Goal: Task Accomplishment & Management: Manage account settings

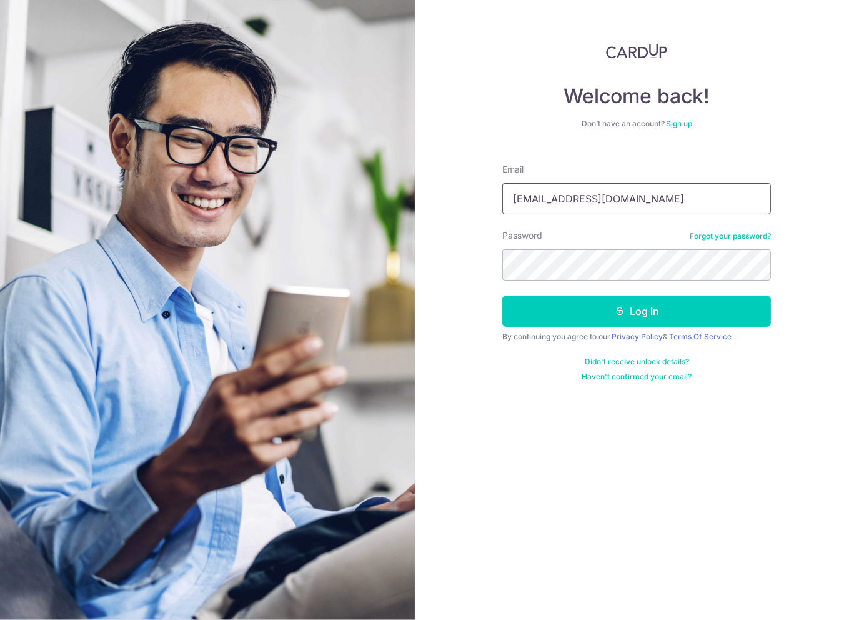
click at [616, 208] on input "[EMAIL_ADDRESS][DOMAIN_NAME]" at bounding box center [636, 198] width 269 height 31
click at [617, 204] on input "[EMAIL_ADDRESS][DOMAIN_NAME]" at bounding box center [636, 198] width 269 height 31
drag, startPoint x: 625, startPoint y: 202, endPoint x: 450, endPoint y: 189, distance: 175.4
click at [450, 189] on div "Welcome back! Don’t have an account? Sign up Email jannikholm@msn.com Password …" at bounding box center [637, 310] width 445 height 620
type input "[EMAIL_ADDRESS][DOMAIN_NAME]"
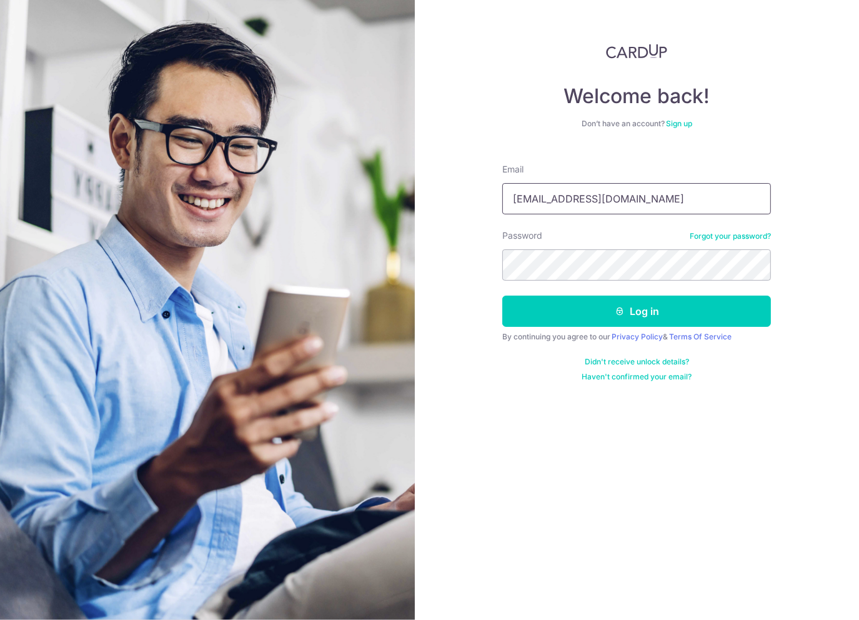
click at [502, 296] on button "Log in" at bounding box center [636, 311] width 269 height 31
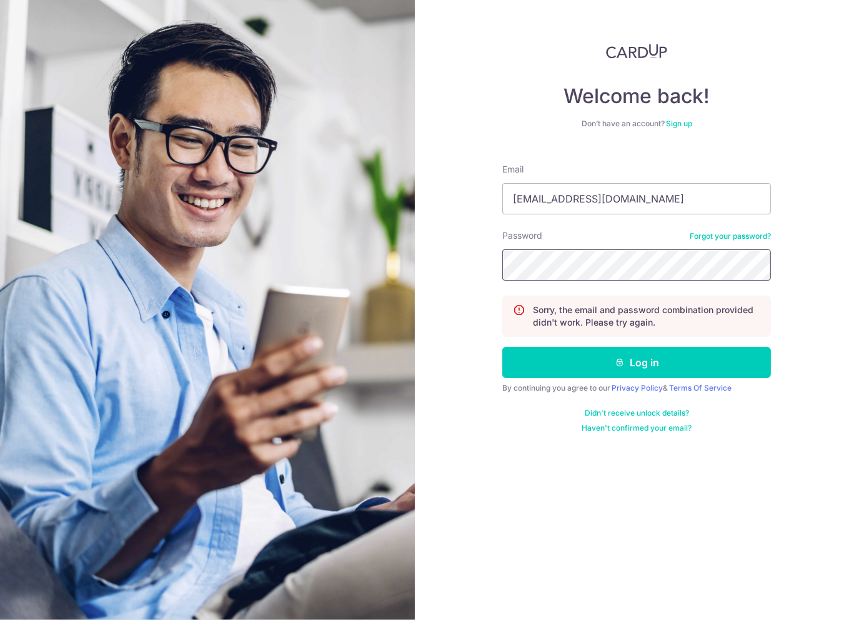
click at [339, 217] on section "Welcome back! Don’t have an account? Sign up Email [EMAIL_ADDRESS][DOMAIN_NAME]…" at bounding box center [429, 310] width 859 height 620
click at [692, 211] on input "[EMAIL_ADDRESS][DOMAIN_NAME]" at bounding box center [636, 198] width 269 height 31
drag, startPoint x: 677, startPoint y: 201, endPoint x: 416, endPoint y: 200, distance: 261.9
click at [416, 200] on div "Welcome back! Don’t have an account? Sign up Email [EMAIL_ADDRESS][DOMAIN_NAME]…" at bounding box center [637, 310] width 445 height 620
type input "[EMAIL_ADDRESS][DOMAIN_NAME]"
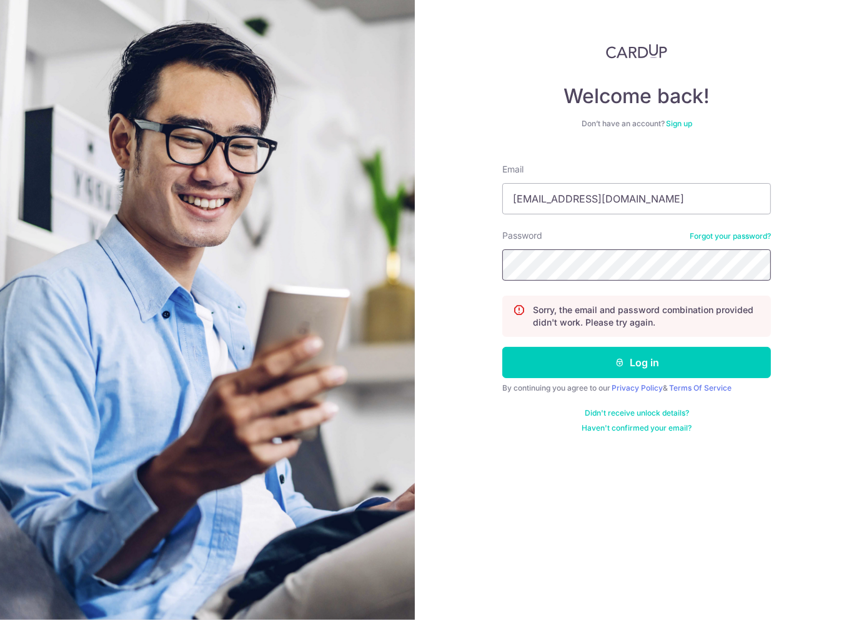
click at [502, 347] on button "Log in" at bounding box center [636, 362] width 269 height 31
type input "[EMAIL_ADDRESS][DOMAIN_NAME]"
click at [502, 347] on button "Log in" at bounding box center [636, 362] width 269 height 31
click at [352, 258] on section "Welcome back! Don’t have an account? Sign up Email [EMAIL_ADDRESS][DOMAIN_NAME]…" at bounding box center [429, 310] width 859 height 620
click at [641, 197] on input "[EMAIL_ADDRESS][DOMAIN_NAME]" at bounding box center [636, 198] width 269 height 31
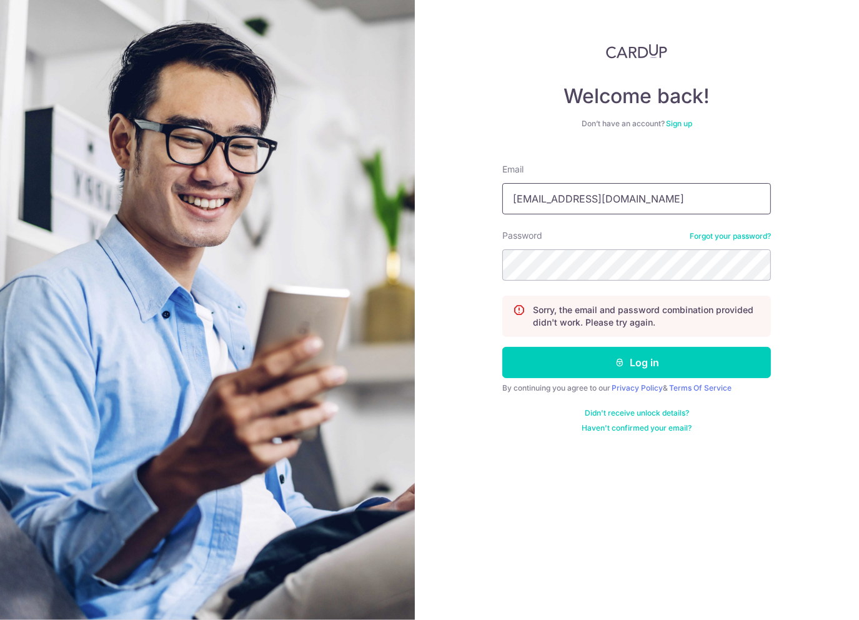
drag, startPoint x: 644, startPoint y: 194, endPoint x: 336, endPoint y: 177, distance: 308.6
click at [336, 177] on section "Welcome back! Don’t have an account? Sign up Email [EMAIL_ADDRESS][DOMAIN_NAME]…" at bounding box center [429, 310] width 859 height 620
type input "[EMAIL_ADDRESS][DOMAIN_NAME]"
click at [502, 347] on button "Log in" at bounding box center [636, 362] width 269 height 31
type input "[EMAIL_ADDRESS][DOMAIN_NAME]"
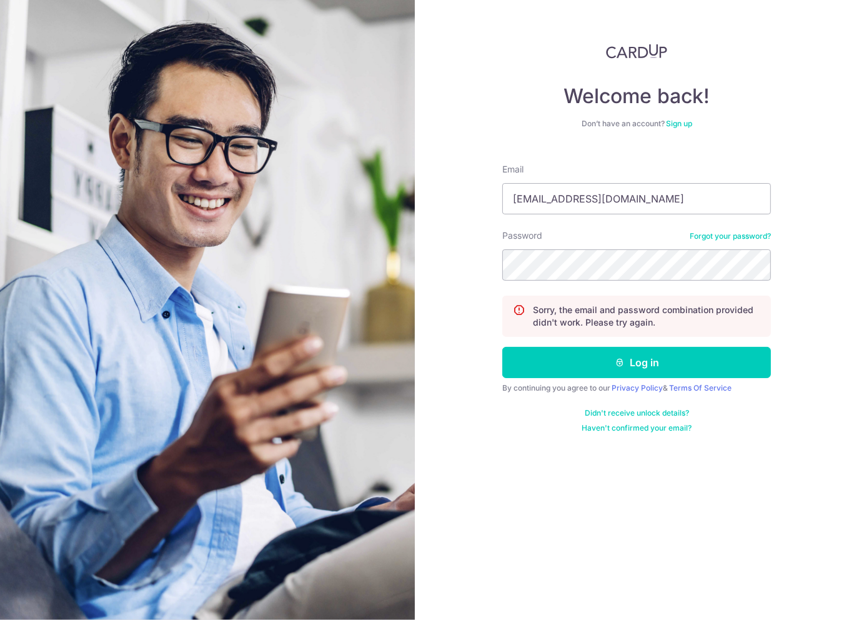
click at [754, 242] on div "Password Forgot your password?" at bounding box center [636, 254] width 269 height 51
click at [745, 231] on link "Forgot your password?" at bounding box center [730, 236] width 81 height 10
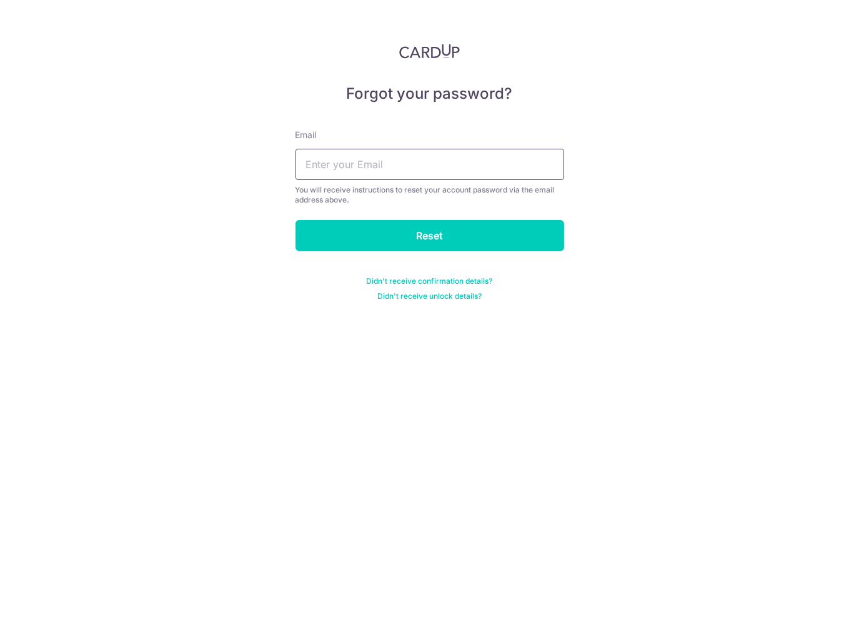
click at [386, 162] on input "text" at bounding box center [430, 164] width 269 height 31
type input "jh@thewinelot.sg"
click at [296, 220] on input "Reset" at bounding box center [430, 235] width 269 height 31
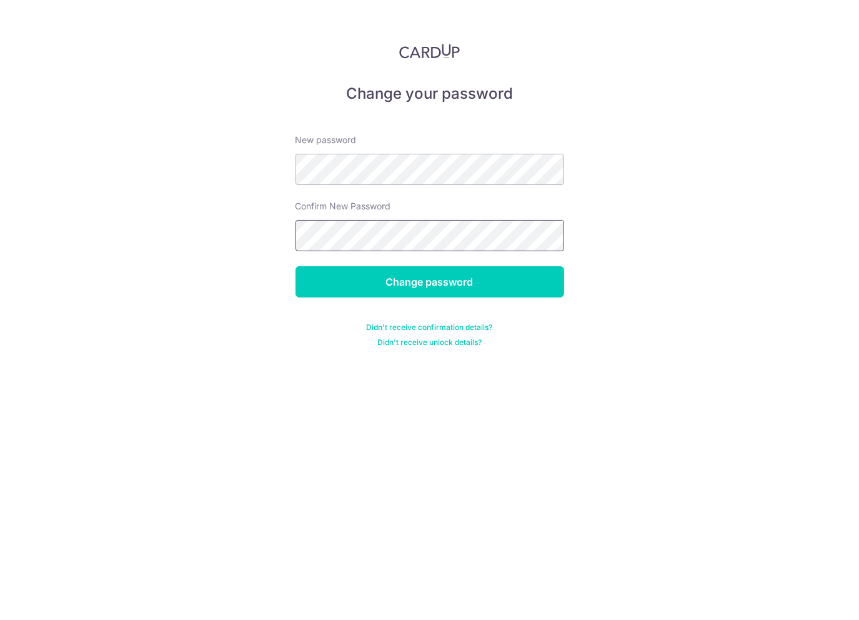
click at [296, 266] on input "Change password" at bounding box center [430, 281] width 269 height 31
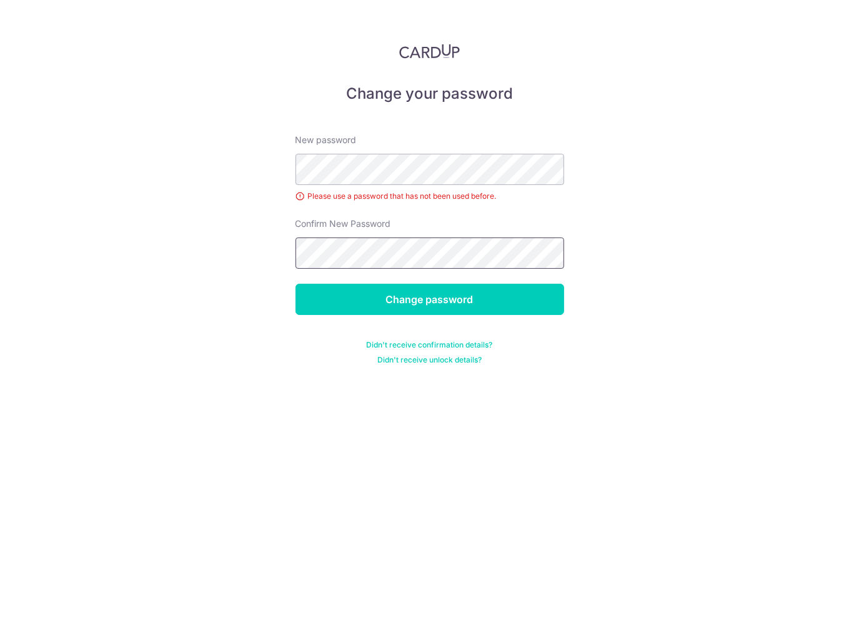
click at [296, 284] on input "Change password" at bounding box center [430, 299] width 269 height 31
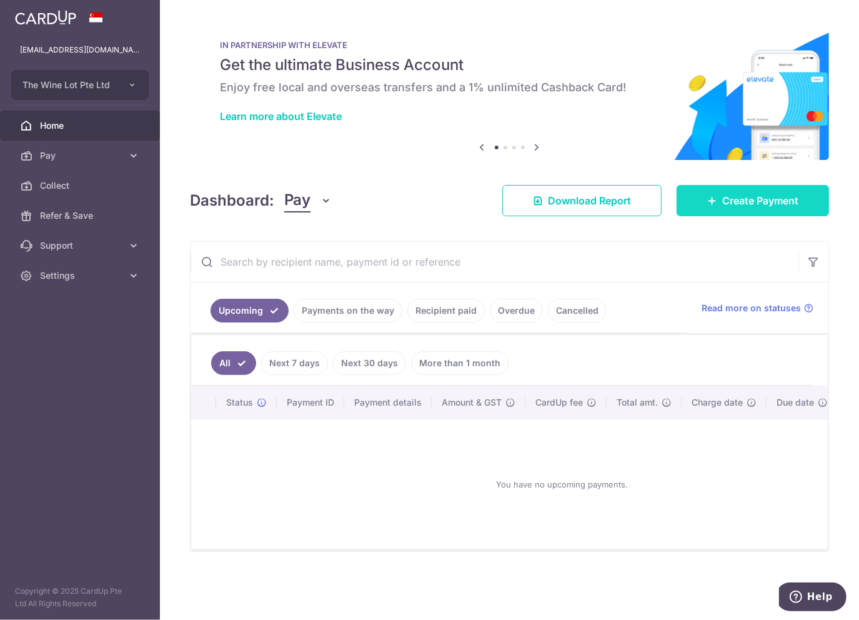
click at [726, 202] on span "Create Payment" at bounding box center [760, 200] width 76 height 15
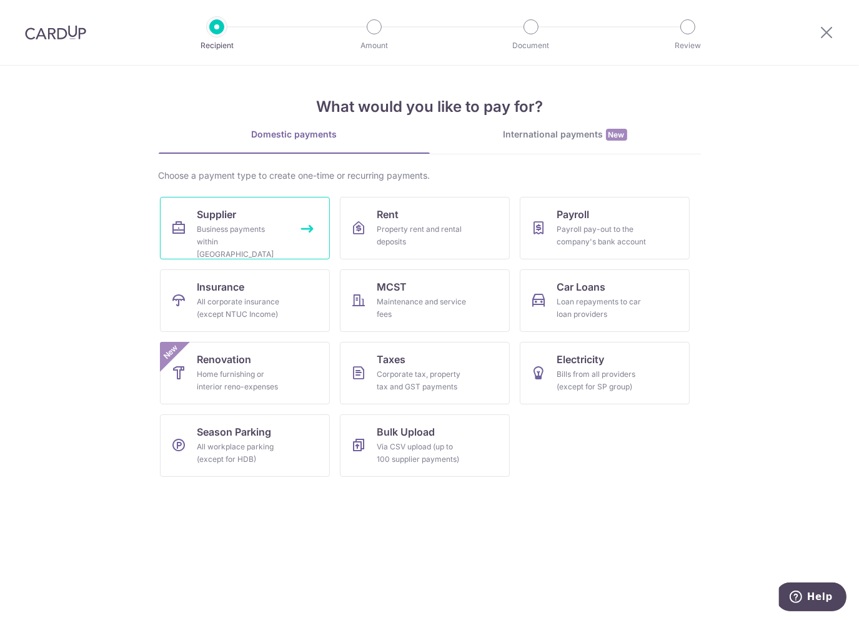
click at [235, 209] on span "Supplier" at bounding box center [216, 214] width 39 height 15
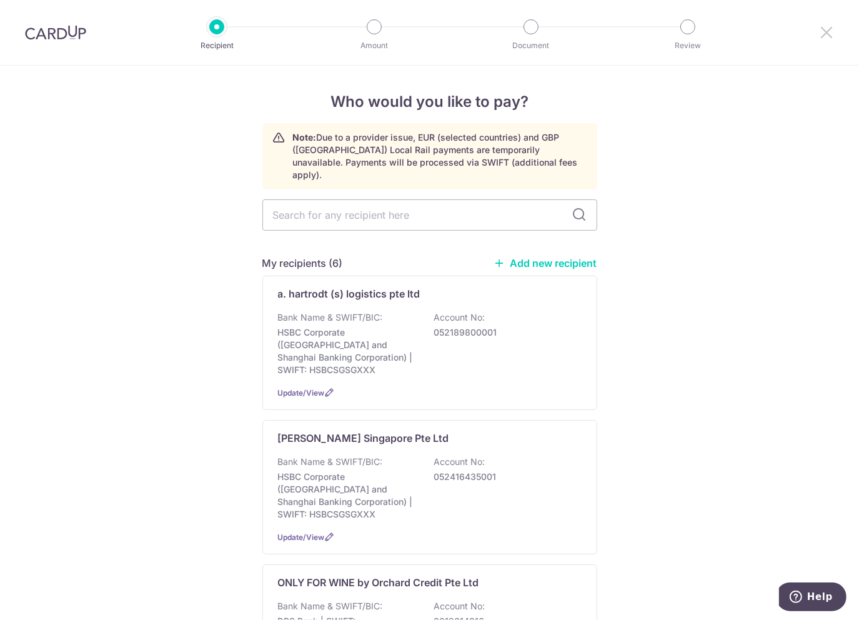
click at [826, 36] on icon at bounding box center [826, 32] width 15 height 16
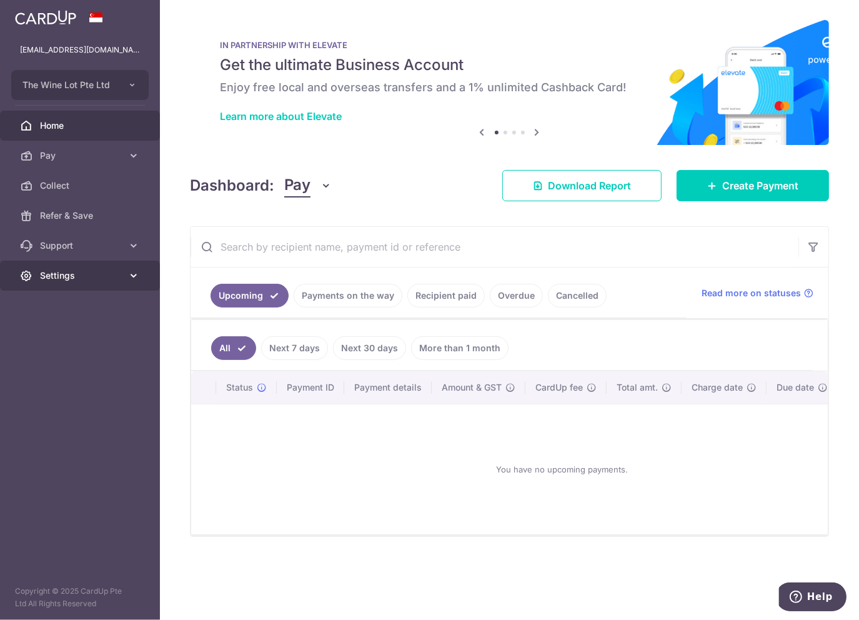
click at [127, 274] on icon at bounding box center [133, 275] width 12 height 12
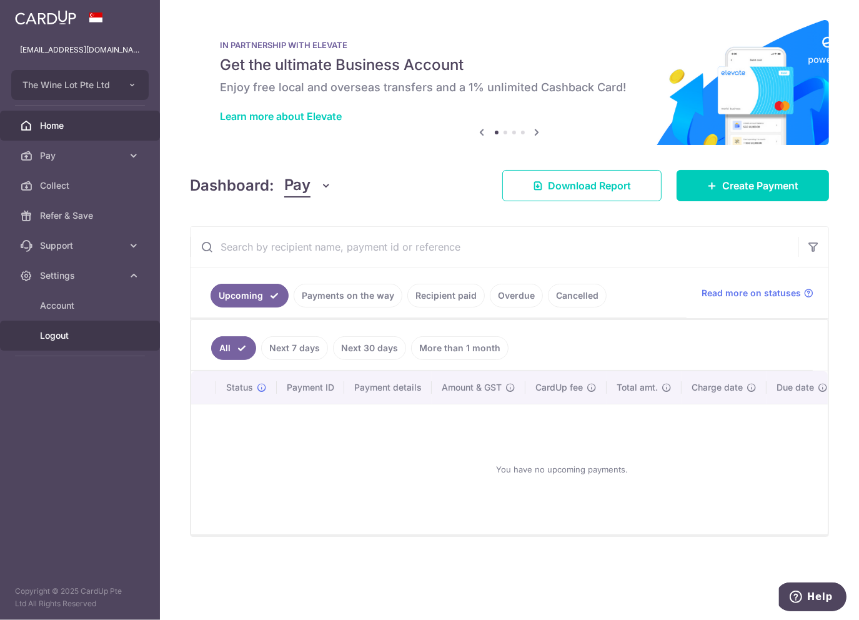
click at [57, 332] on span "Logout" at bounding box center [81, 335] width 82 height 12
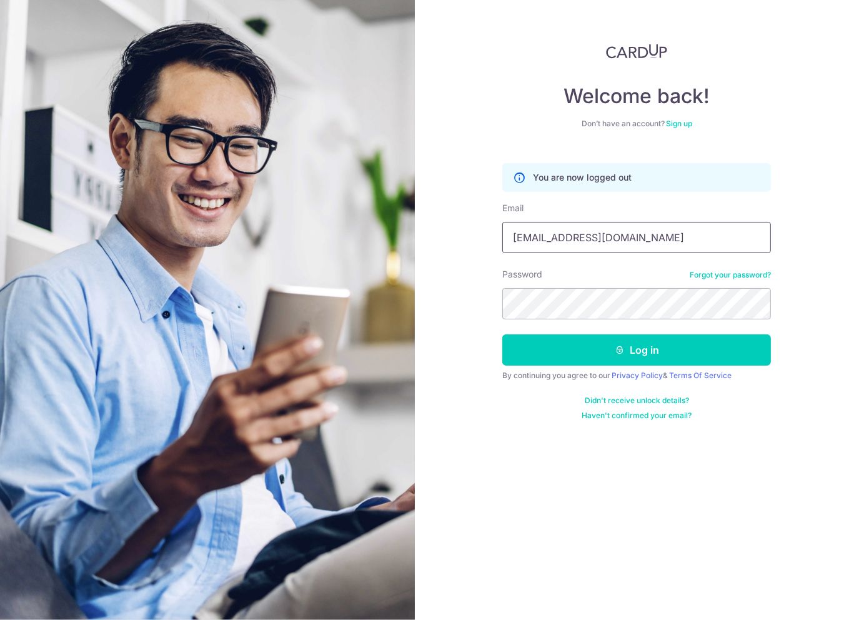
click at [552, 239] on input "jh@thewinelot.sg" at bounding box center [636, 237] width 269 height 31
type input "[EMAIL_ADDRESS][DOMAIN_NAME]"
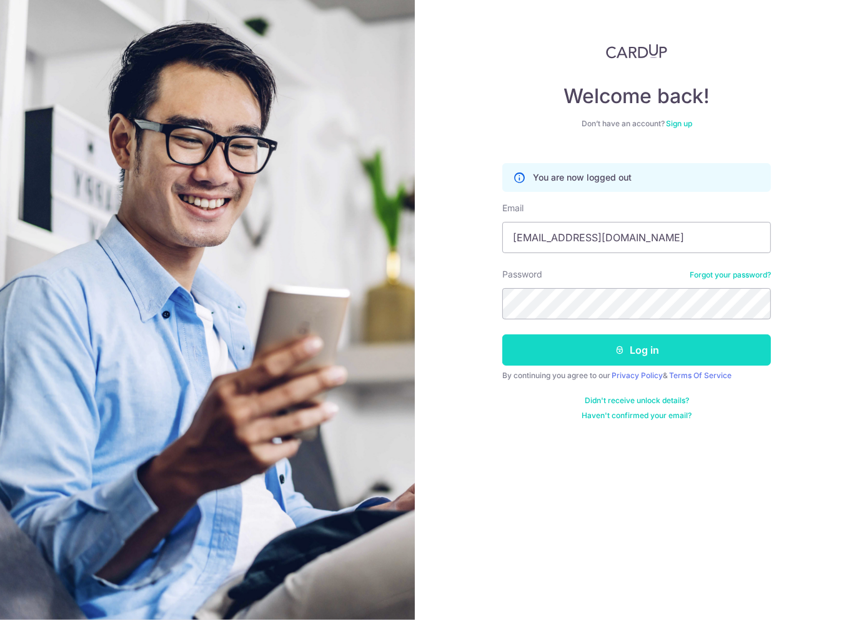
click at [659, 350] on button "Log in" at bounding box center [636, 349] width 269 height 31
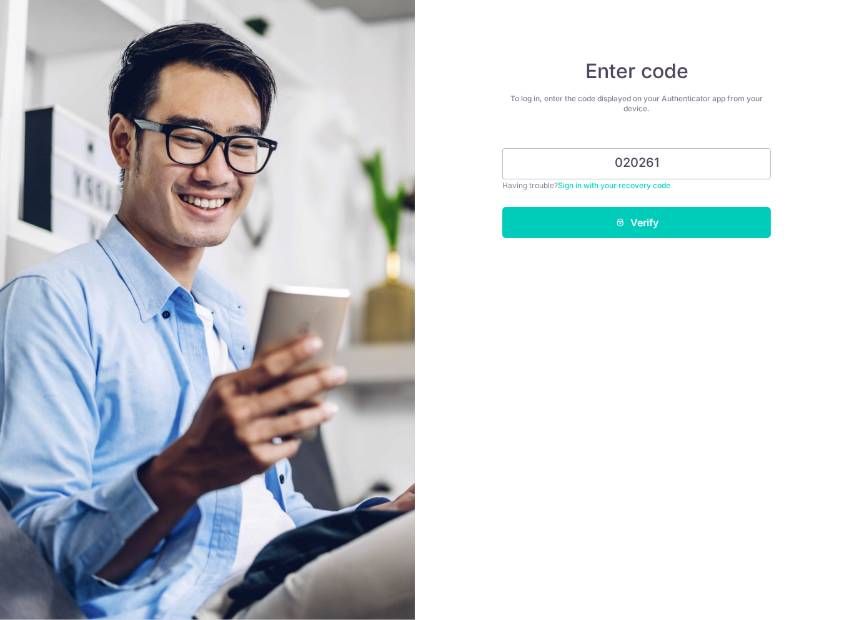
type input "020261"
click at [502, 207] on button "Verify" at bounding box center [636, 222] width 269 height 31
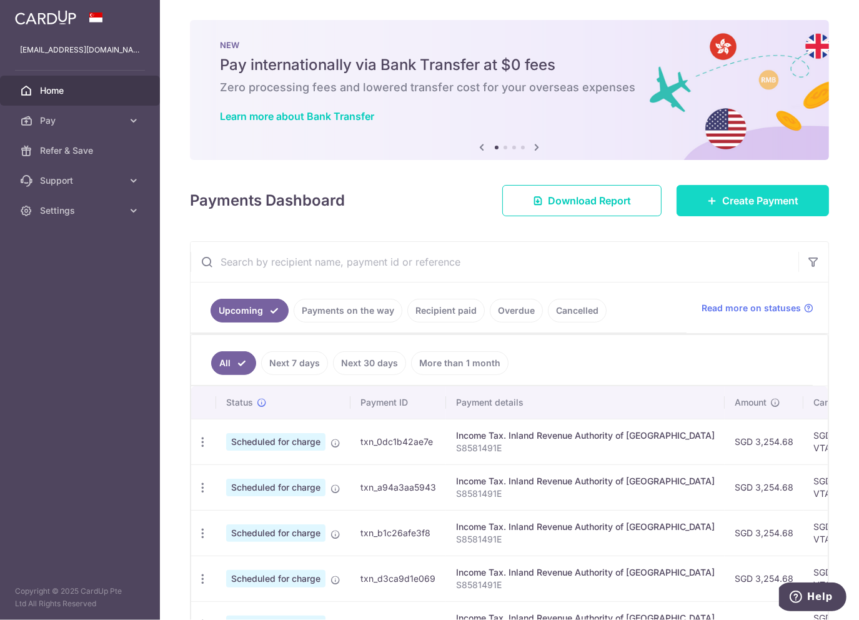
click at [742, 194] on span "Create Payment" at bounding box center [760, 200] width 76 height 15
